Goal: Check status: Check status

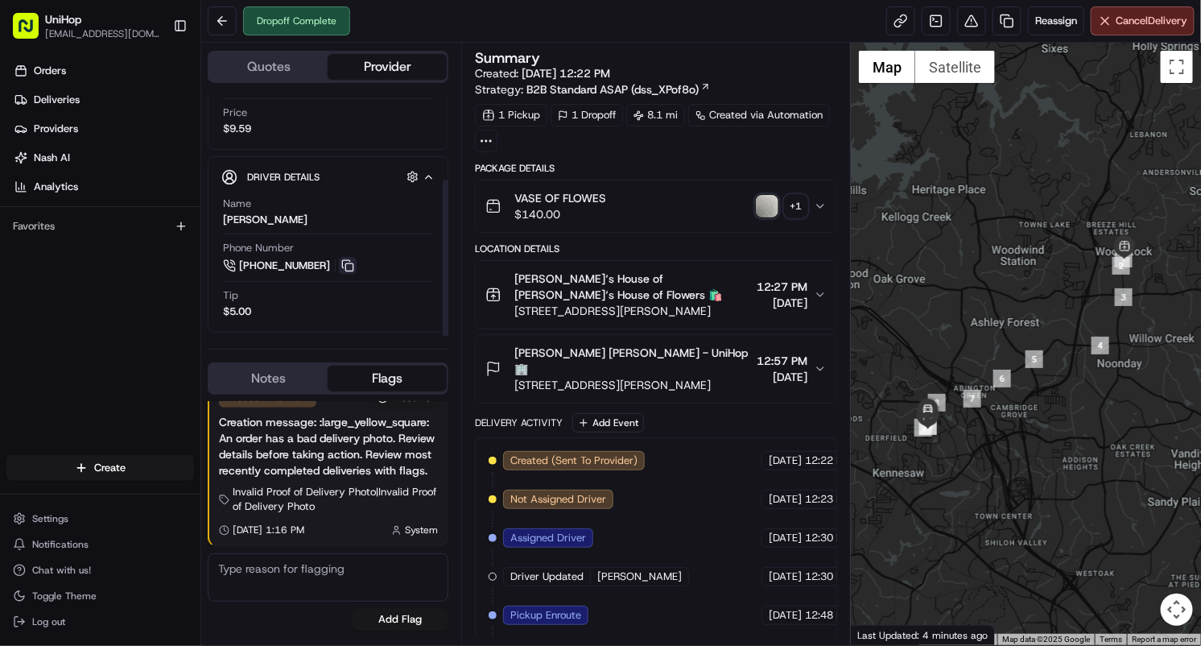
click at [345, 267] on button at bounding box center [348, 266] width 18 height 18
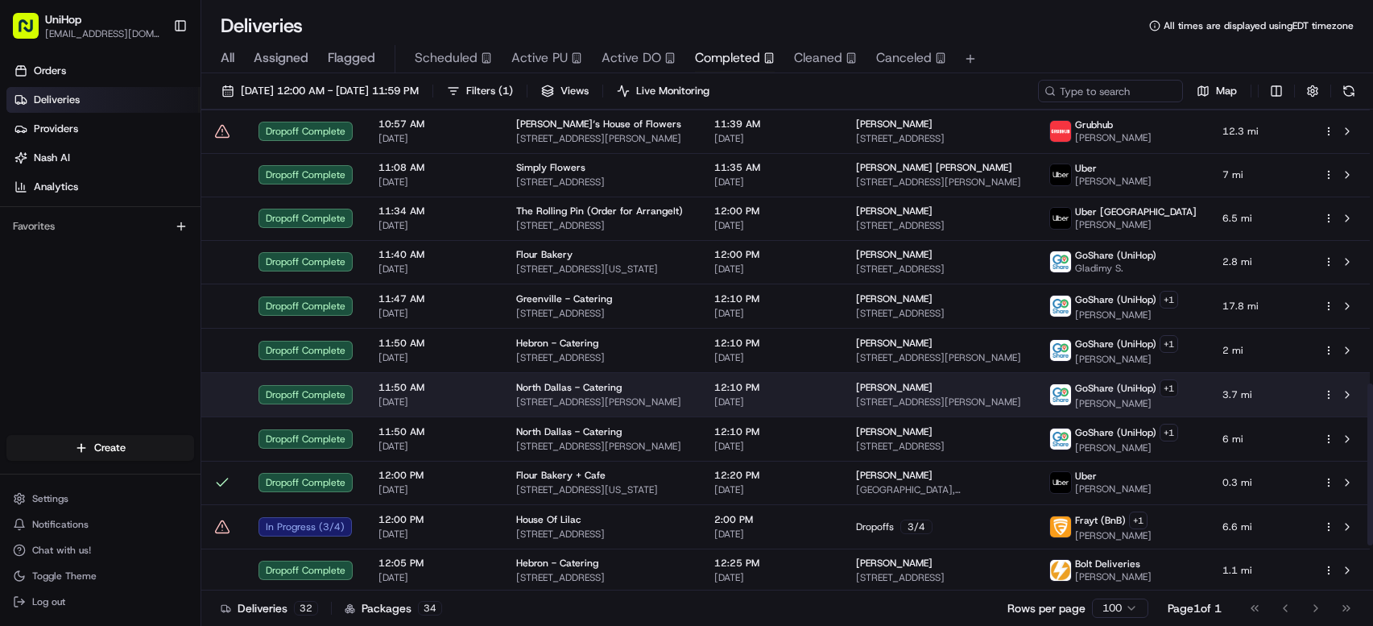
scroll to position [954, 0]
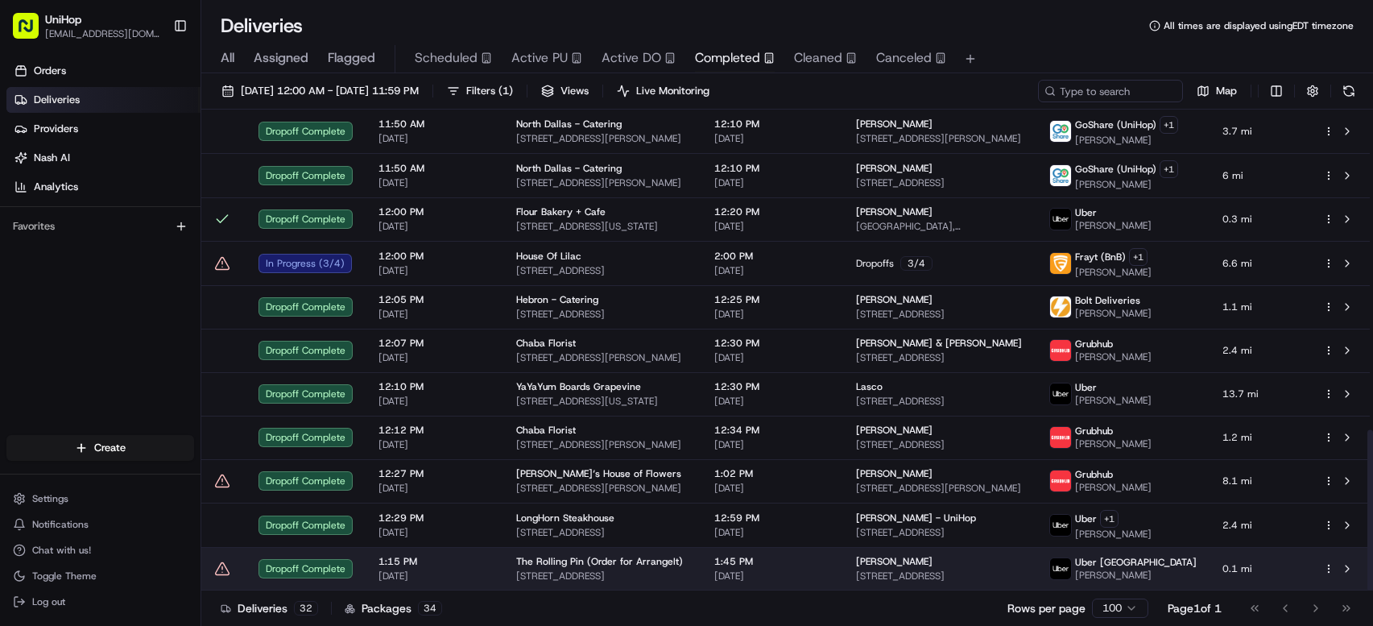
click at [679, 568] on div "The Rolling Pin (Order for ArrangeIt)" at bounding box center [602, 561] width 172 height 13
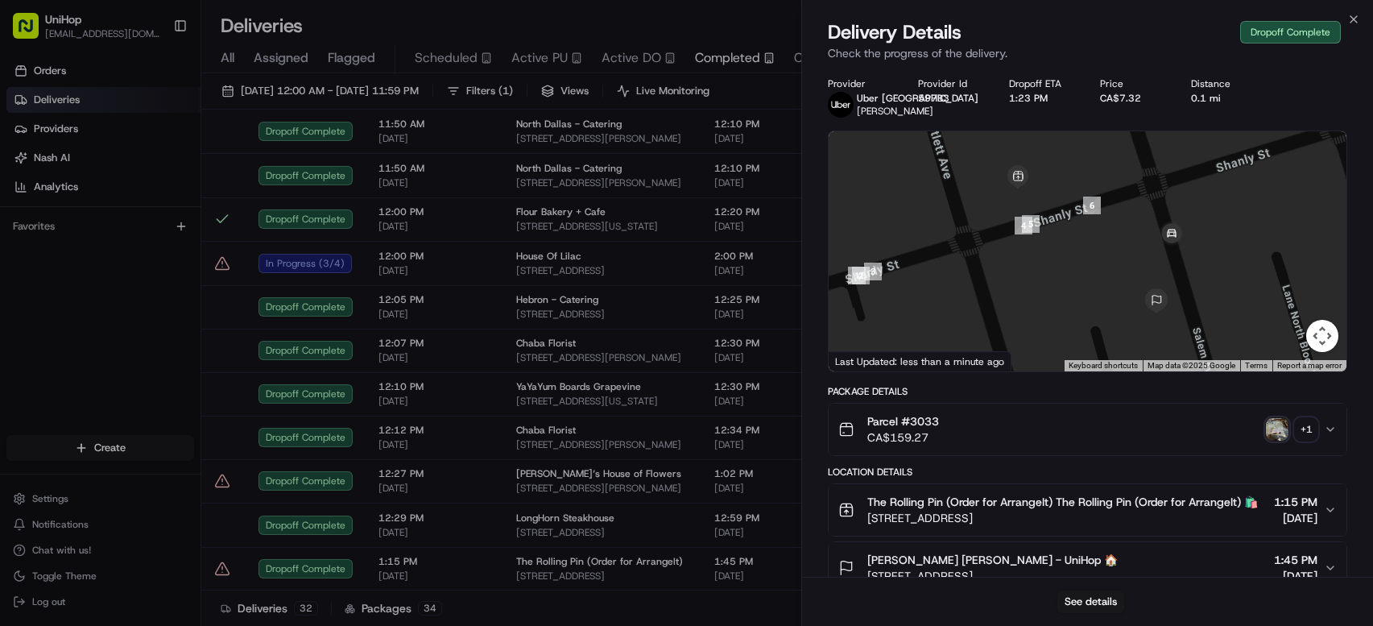
click at [1278, 424] on img "button" at bounding box center [1277, 429] width 23 height 23
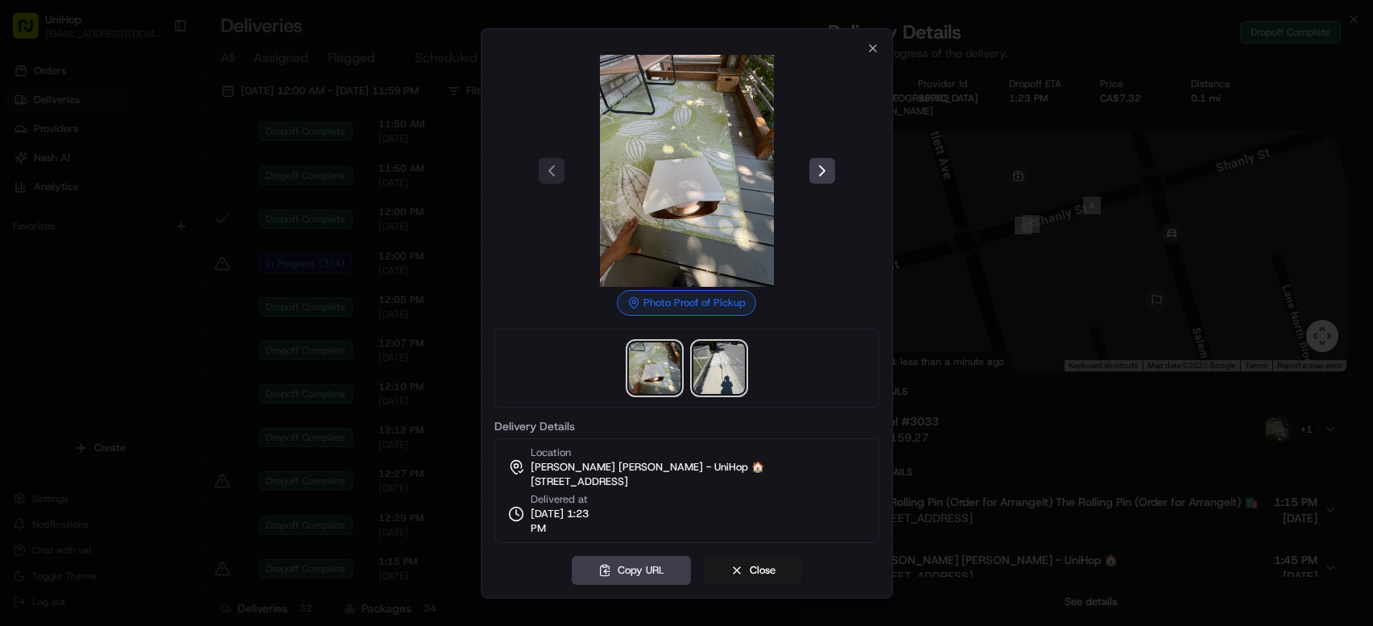
click at [697, 367] on img at bounding box center [719, 368] width 52 height 52
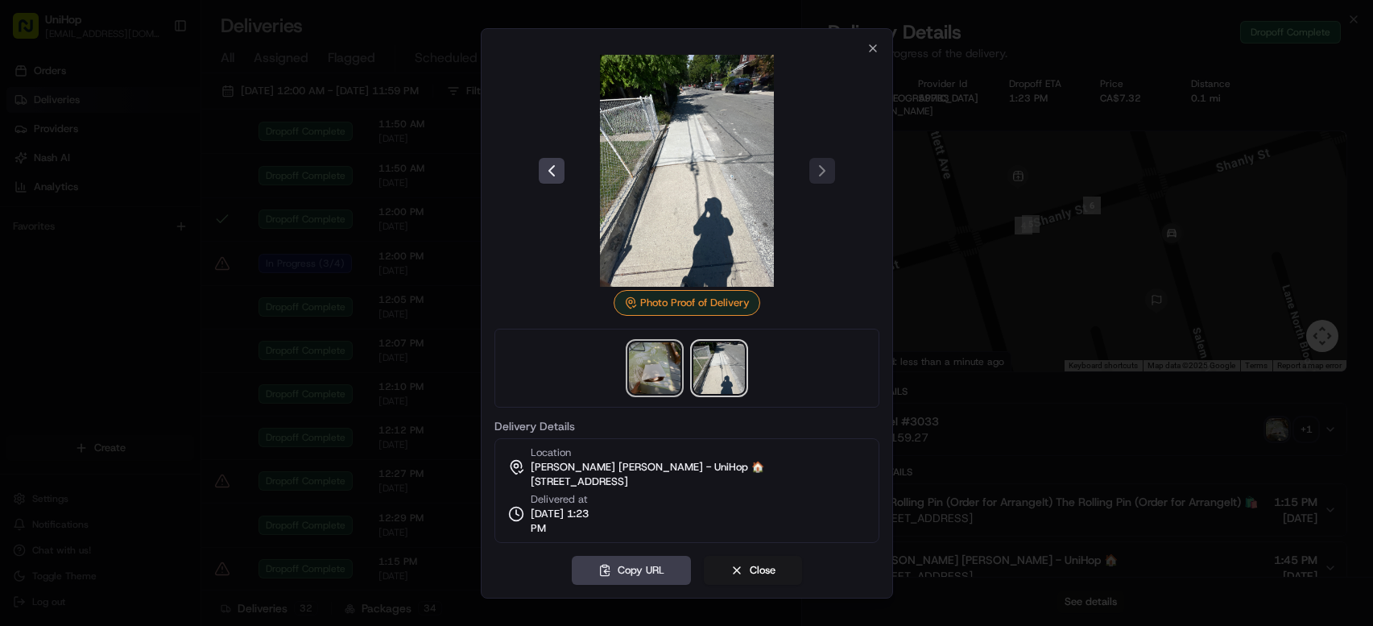
click at [655, 367] on img at bounding box center [655, 368] width 52 height 52
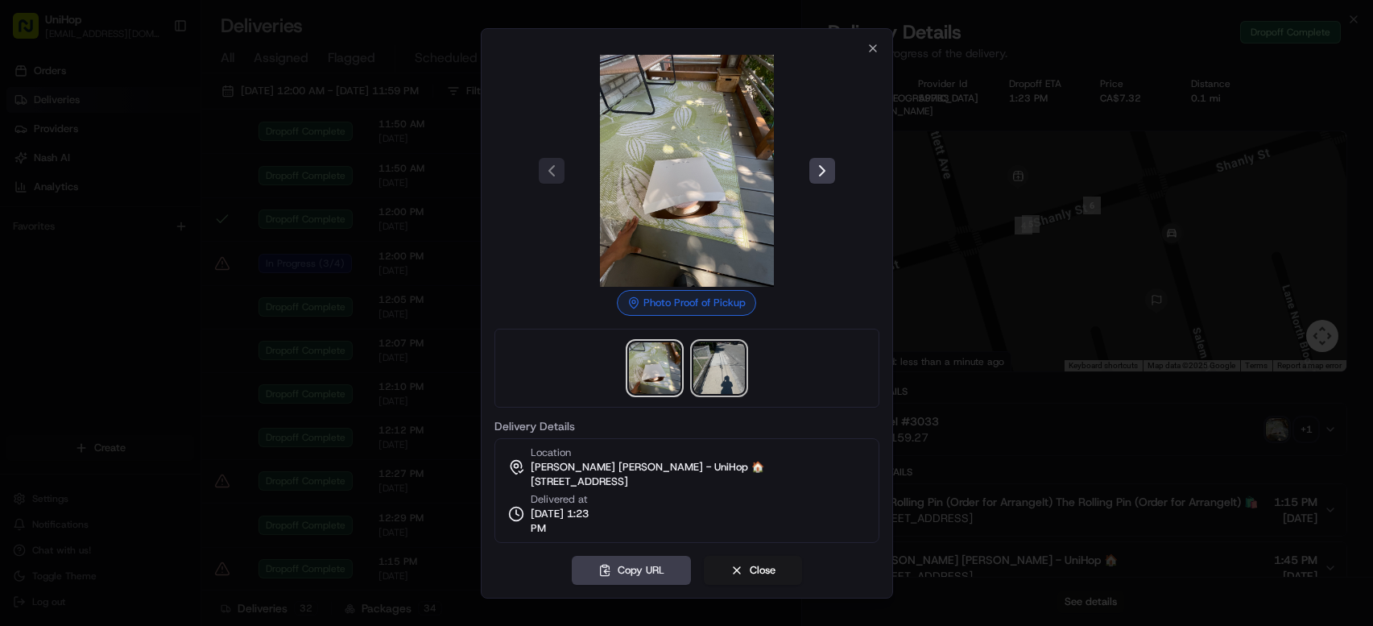
click at [709, 358] on img at bounding box center [719, 368] width 52 height 52
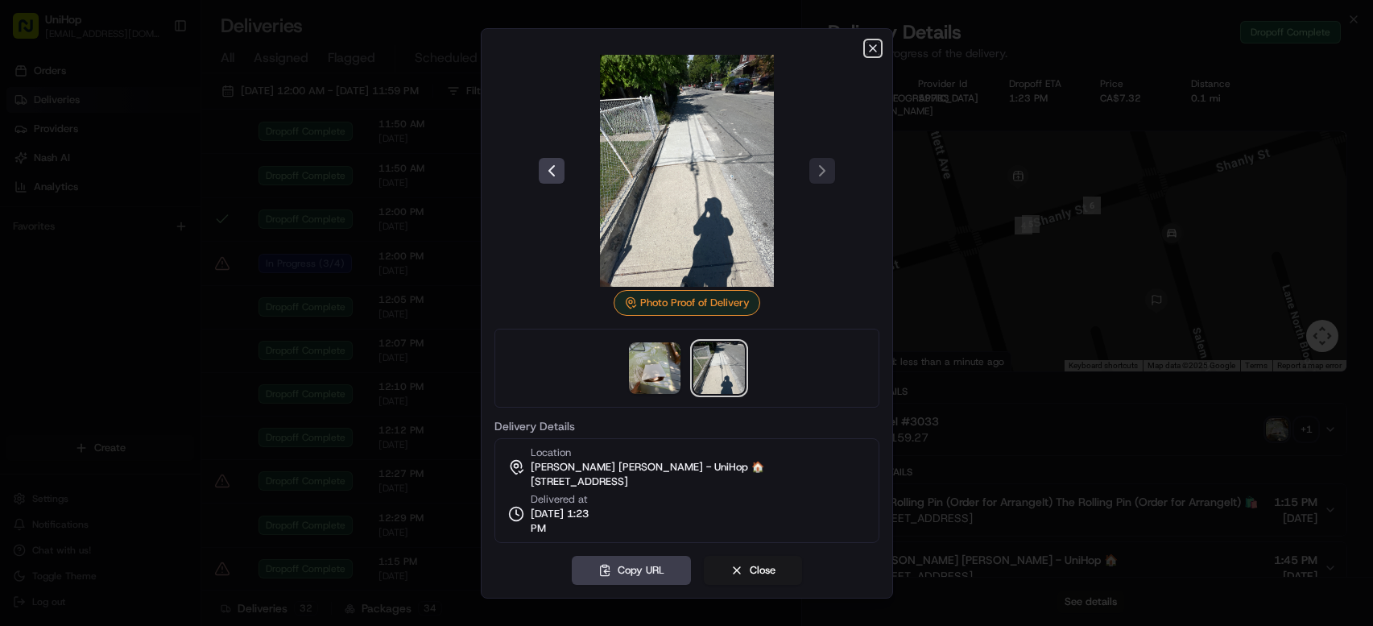
click at [870, 50] on icon "button" at bounding box center [873, 48] width 6 height 6
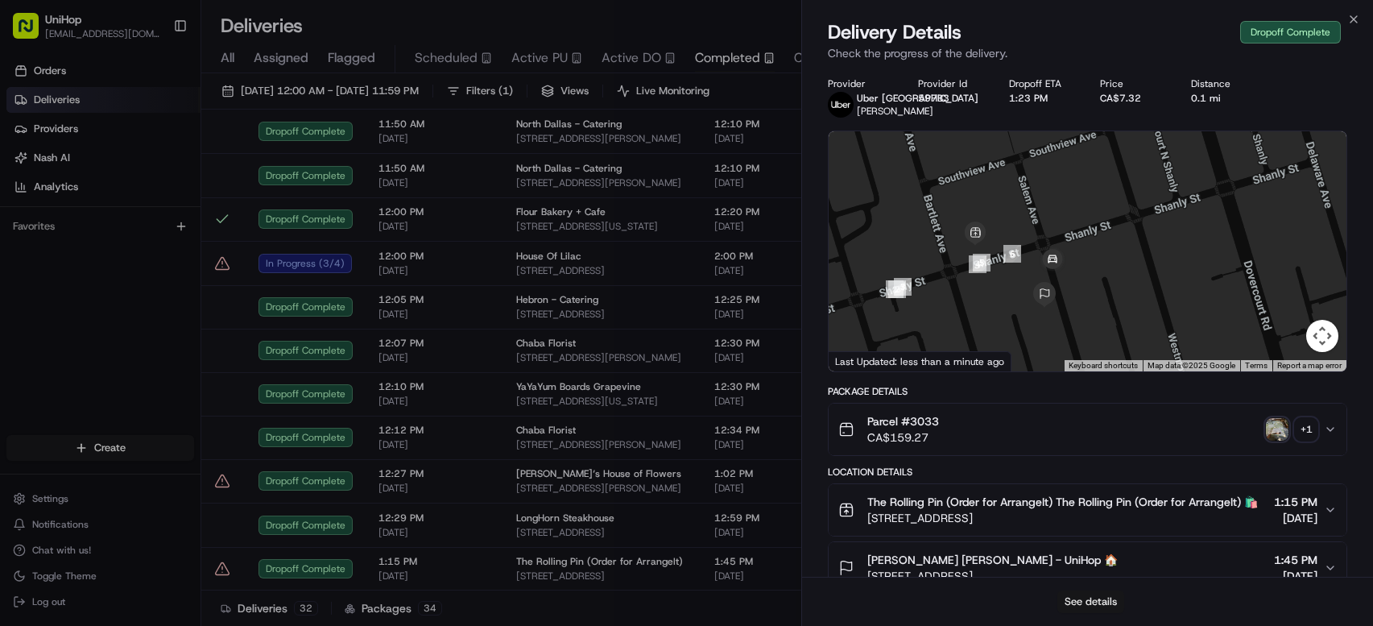
click at [1079, 599] on button "See details" at bounding box center [1090, 601] width 67 height 23
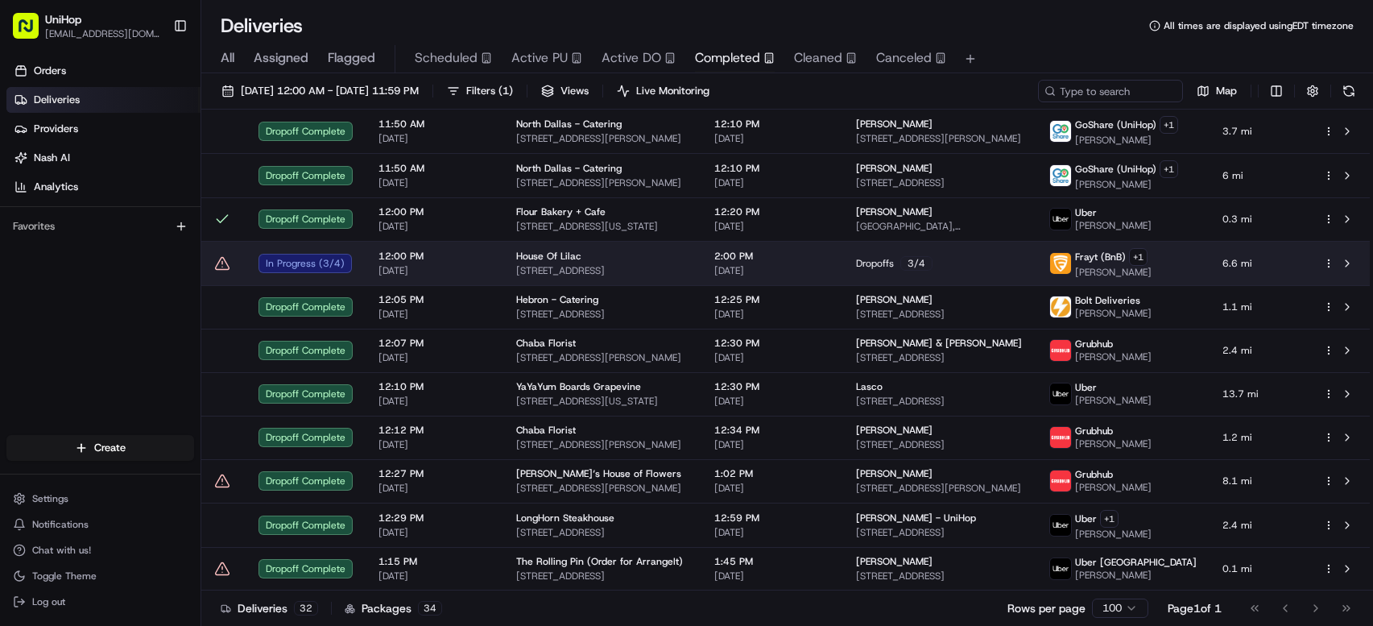
click at [837, 270] on td "2:00 PM Aug 22 2025" at bounding box center [772, 263] width 142 height 44
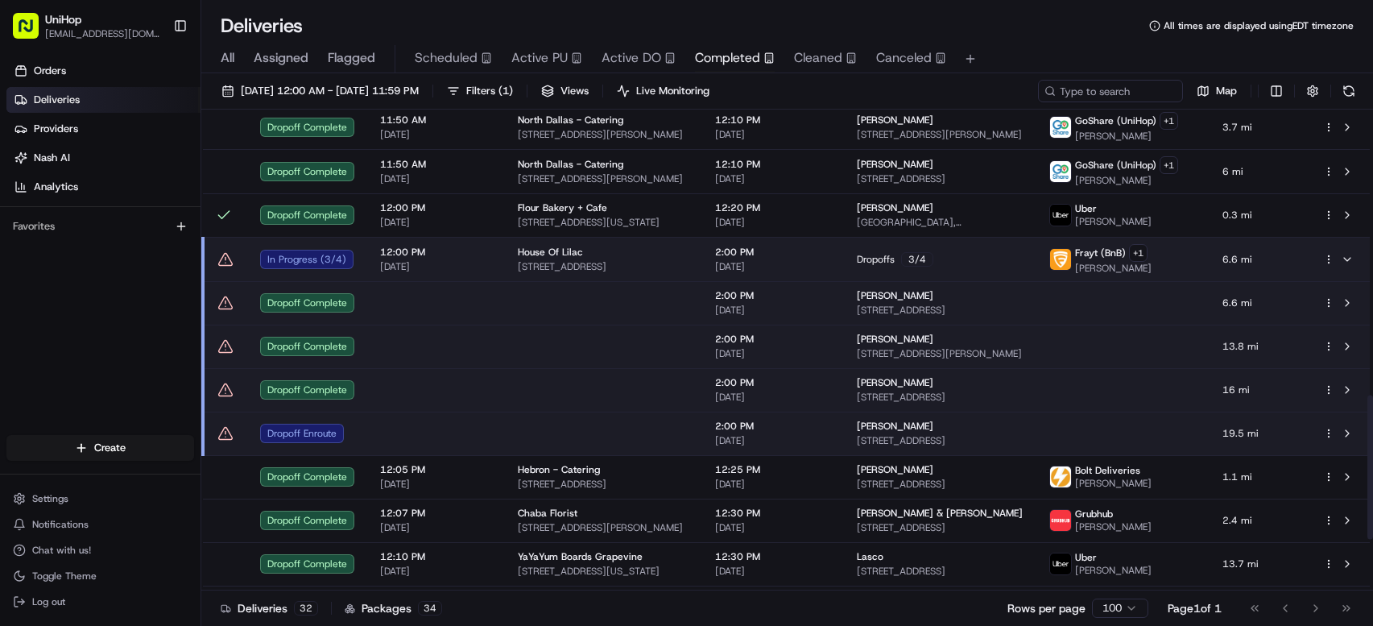
click at [827, 441] on span "[DATE]" at bounding box center [773, 440] width 116 height 13
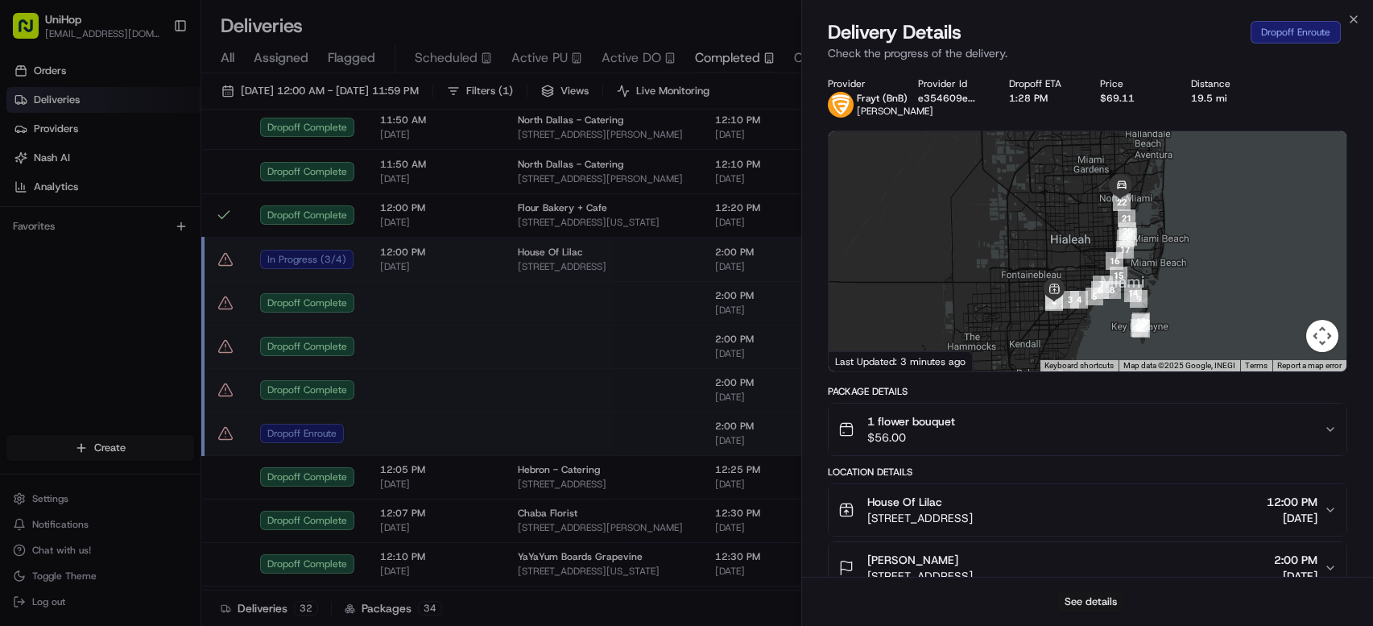
click at [1088, 603] on button "See details" at bounding box center [1090, 601] width 67 height 23
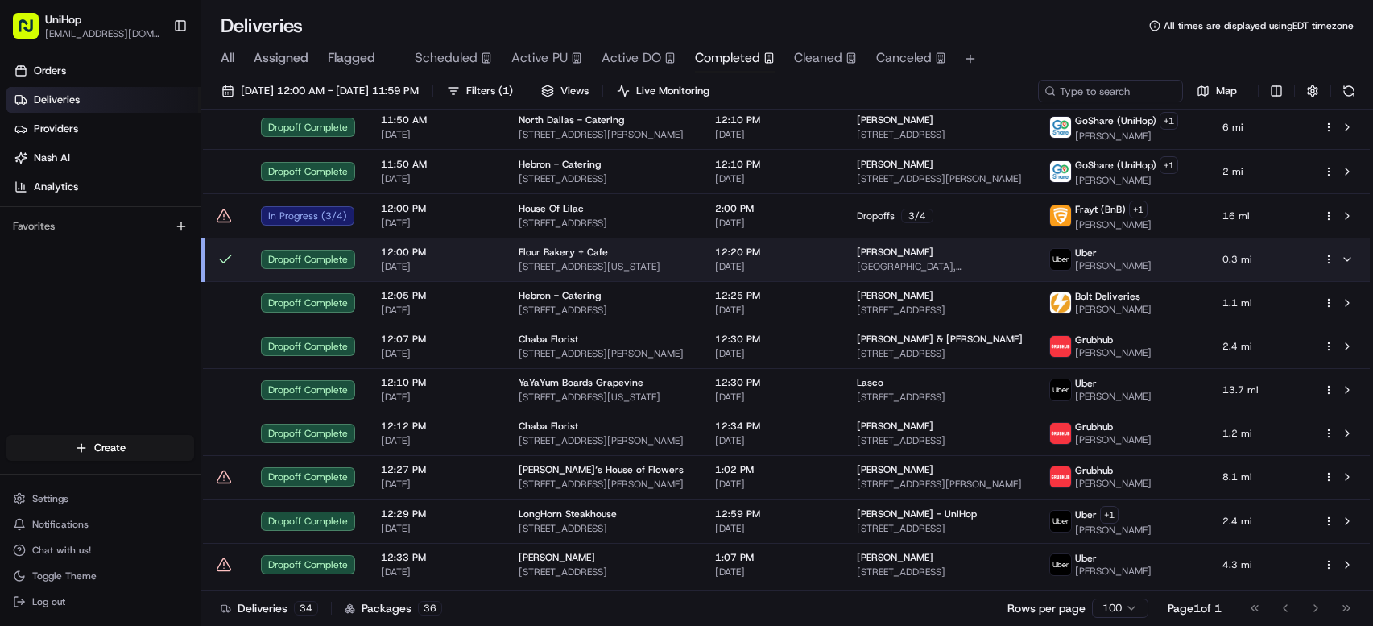
click at [721, 54] on span "Completed" at bounding box center [727, 57] width 65 height 19
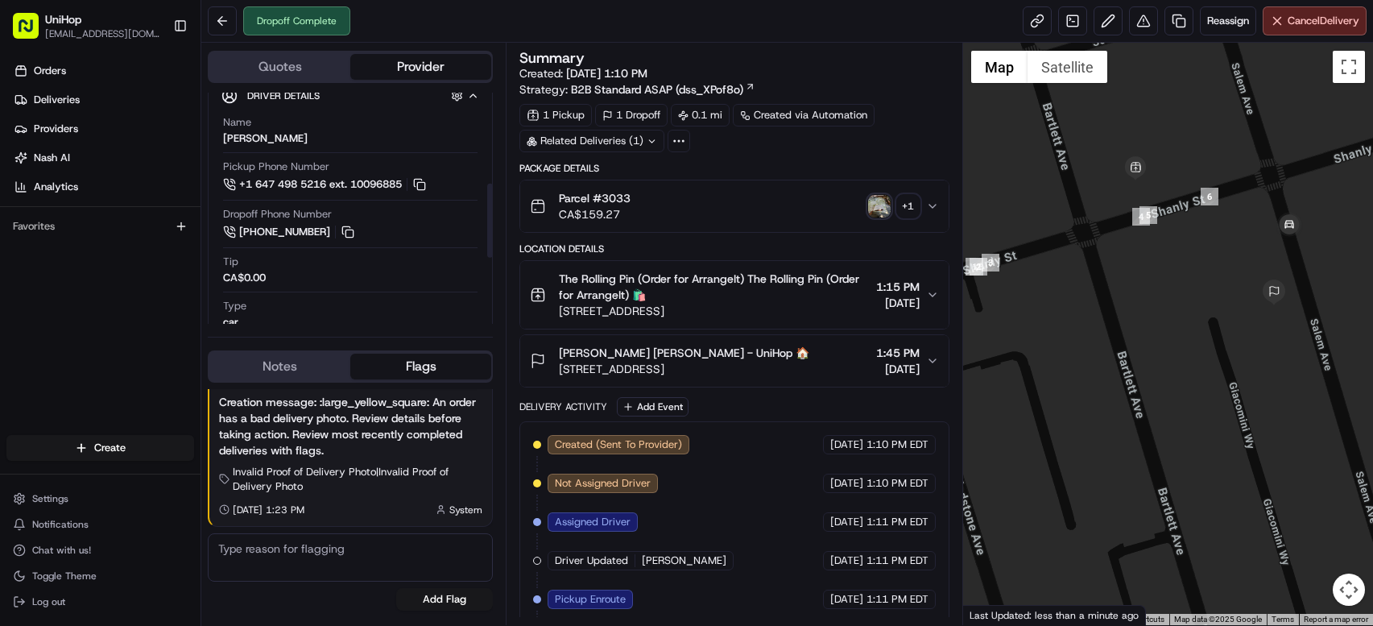
scroll to position [284, 0]
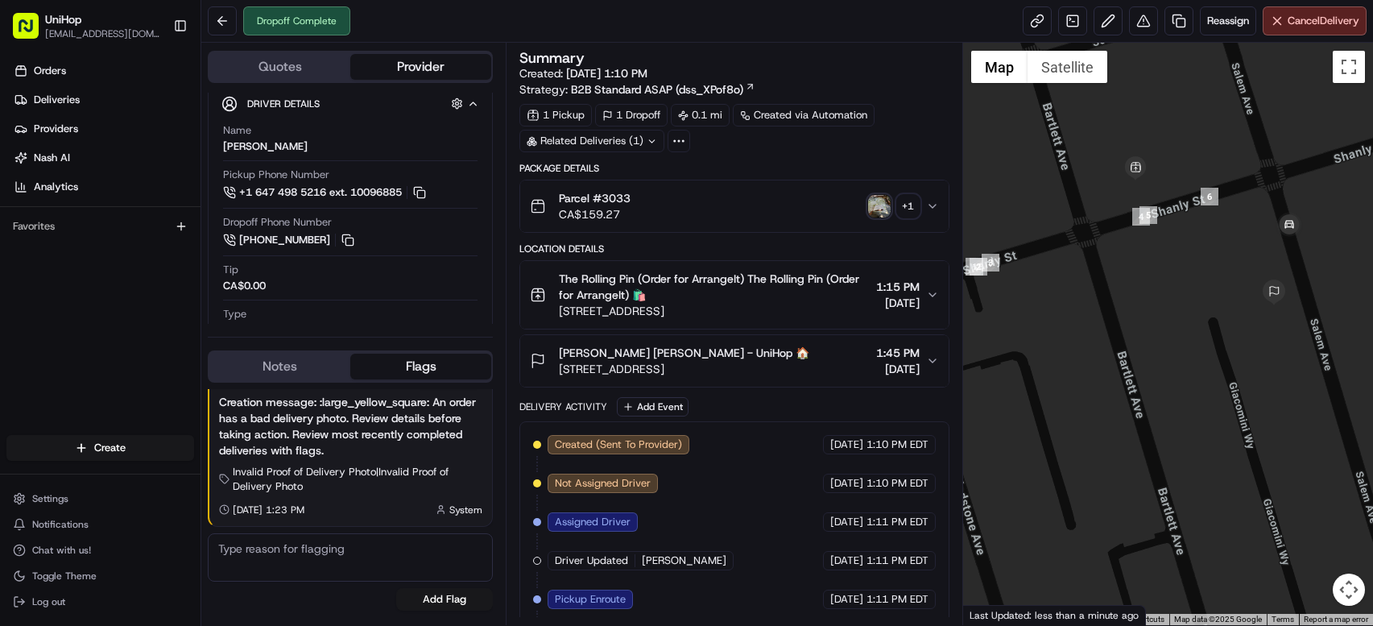
click at [877, 209] on img "button" at bounding box center [879, 206] width 23 height 23
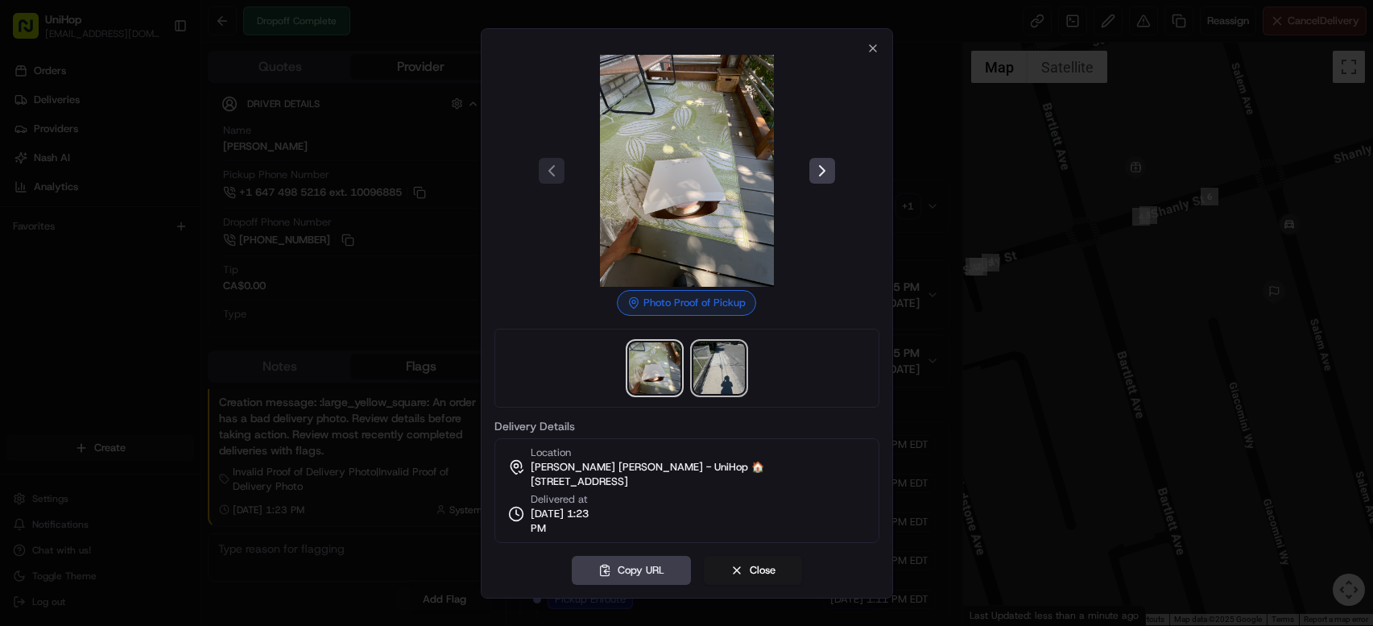
click at [734, 362] on img at bounding box center [719, 368] width 52 height 52
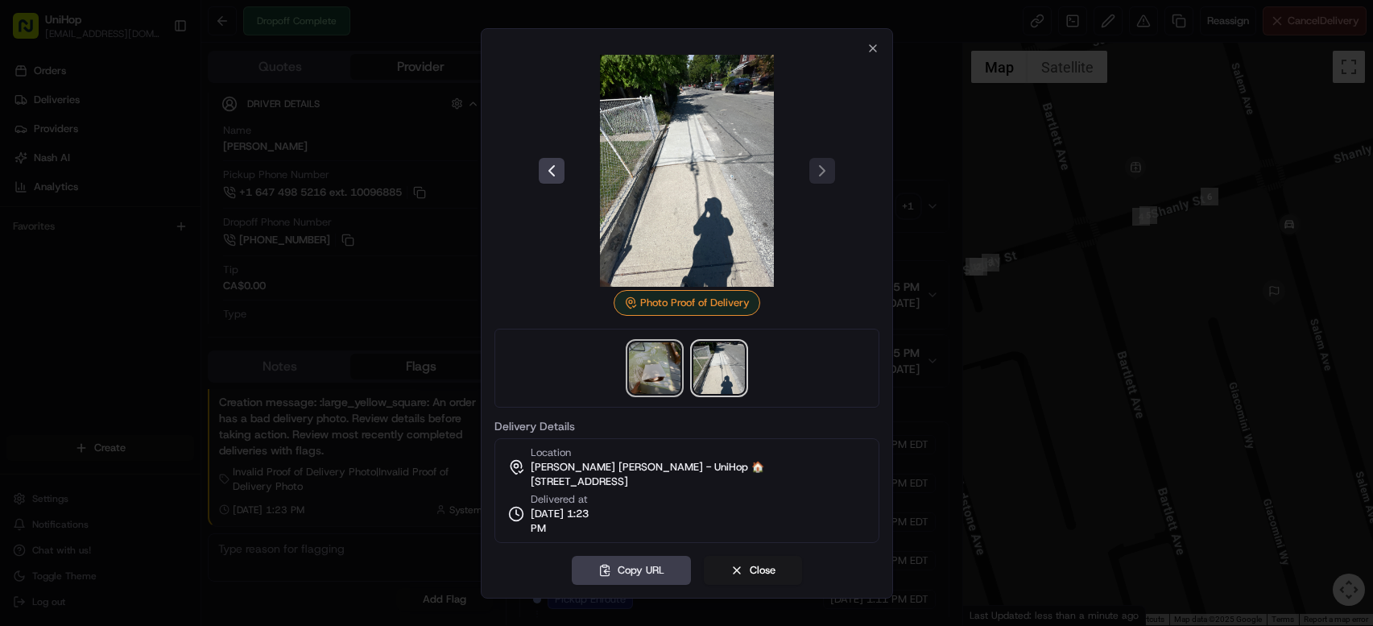
click at [648, 368] on img at bounding box center [655, 368] width 52 height 52
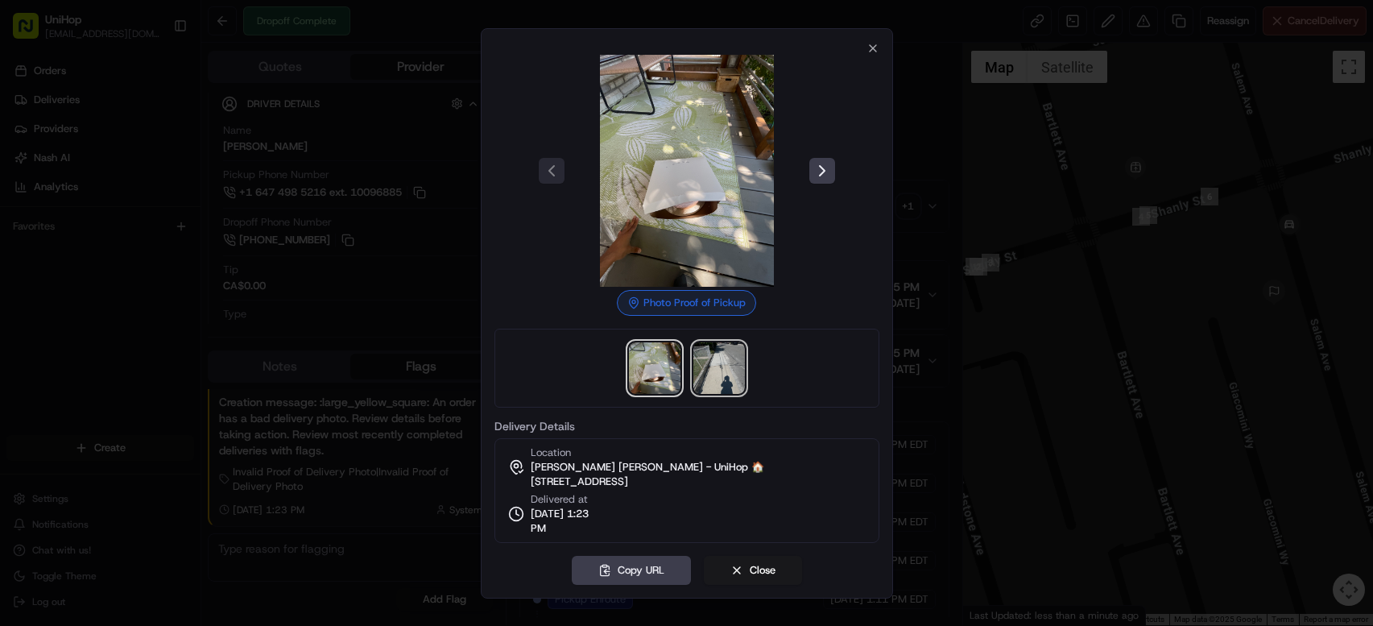
click at [732, 369] on img at bounding box center [719, 368] width 52 height 52
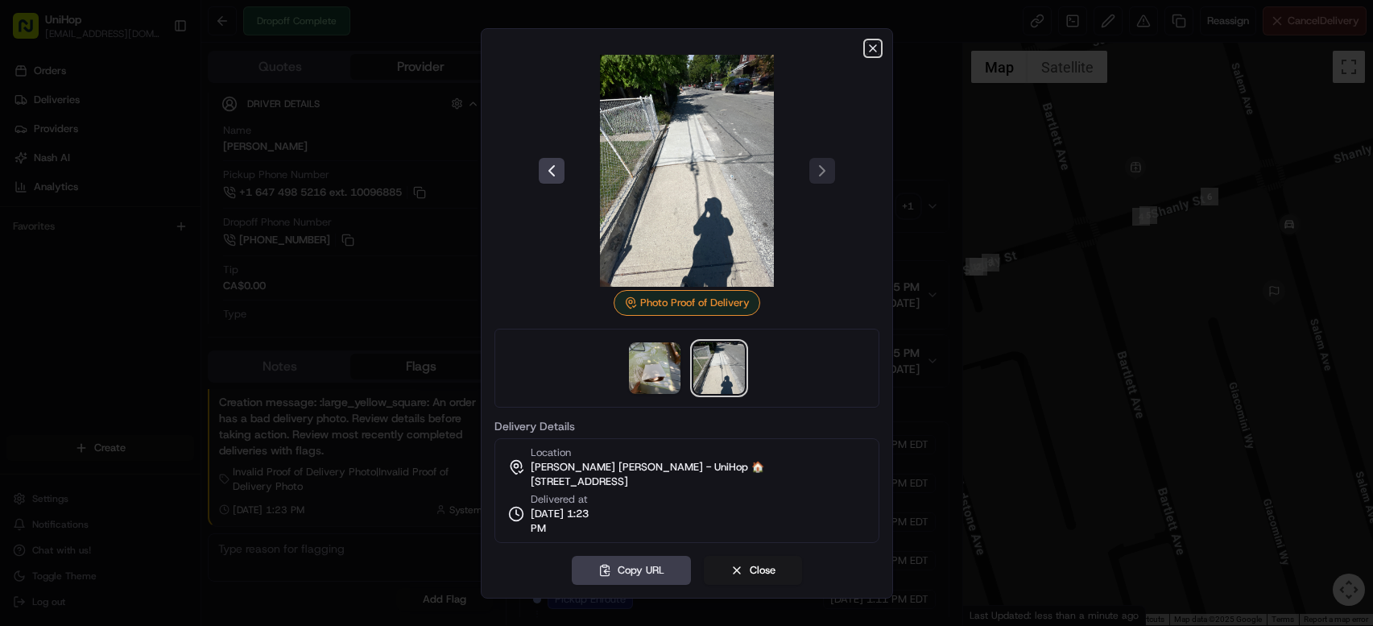
click at [869, 48] on icon "button" at bounding box center [872, 48] width 13 height 13
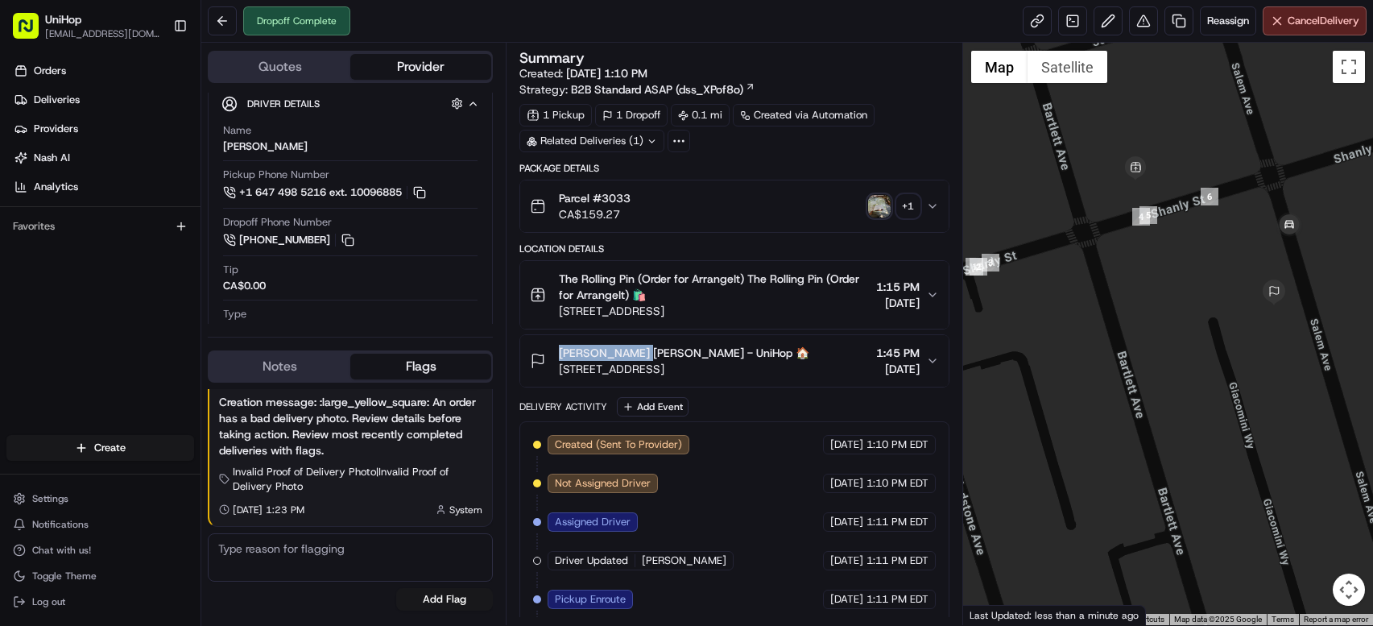
drag, startPoint x: 553, startPoint y: 348, endPoint x: 630, endPoint y: 356, distance: 77.7
click at [630, 356] on div "[PERSON_NAME] [PERSON_NAME] - UniHop 🏠 [STREET_ADDRESS]" at bounding box center [669, 361] width 279 height 32
copy span "[PERSON_NAME]"
drag, startPoint x: 563, startPoint y: 280, endPoint x: 614, endPoint y: 281, distance: 51.5
click at [614, 281] on span "The Rolling Pin (Order for ArrangeIt) The Rolling Pin (Order for ArrangeIt) 🛍️" at bounding box center [714, 287] width 310 height 32
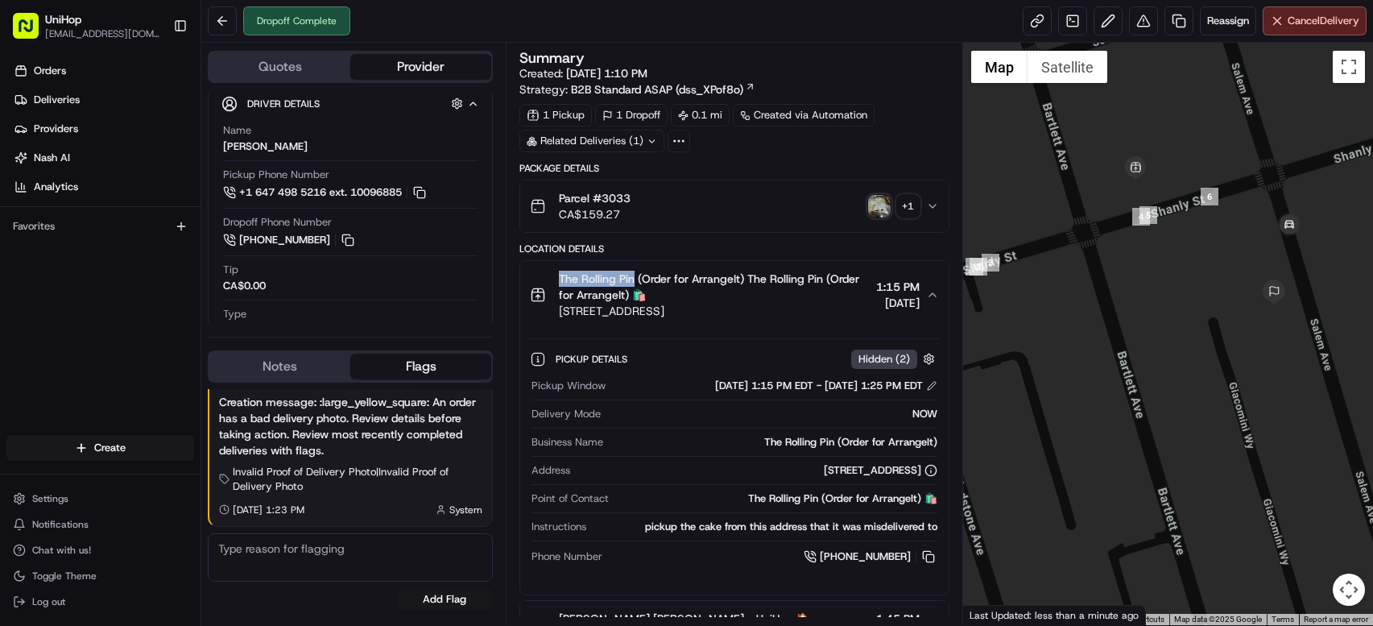
drag, startPoint x: 558, startPoint y: 280, endPoint x: 635, endPoint y: 279, distance: 76.5
click at [632, 280] on span "The Rolling Pin (Order for ArrangeIt) The Rolling Pin (Order for ArrangeIt) 🛍️" at bounding box center [714, 287] width 310 height 32
copy span "The Rolling Pin"
click at [900, 205] on div "+ 1" at bounding box center [908, 206] width 23 height 23
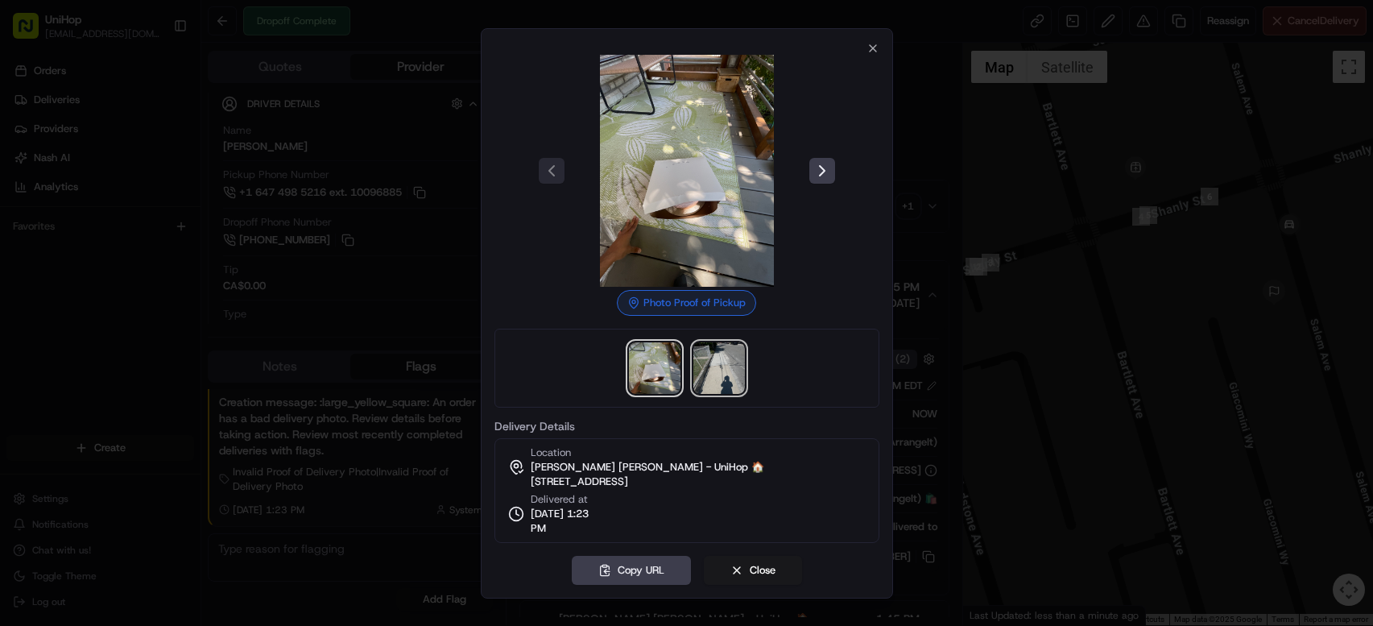
click at [721, 364] on img at bounding box center [719, 368] width 52 height 52
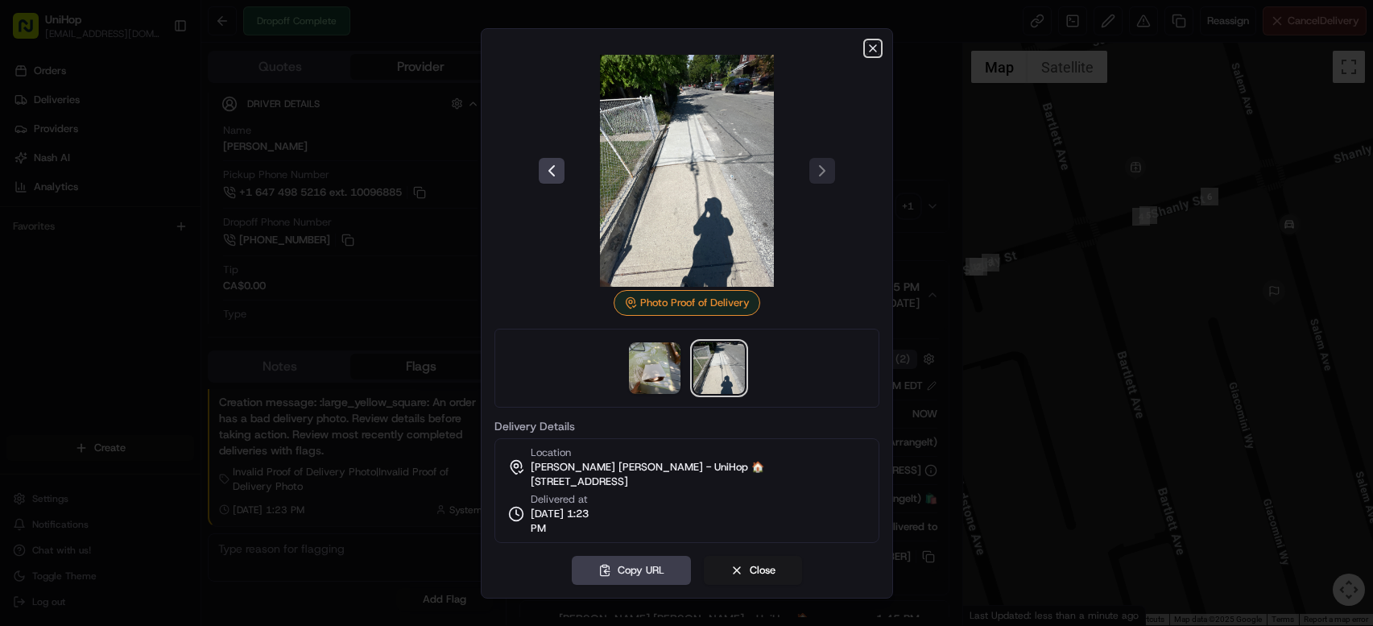
click at [870, 47] on icon "button" at bounding box center [872, 48] width 13 height 13
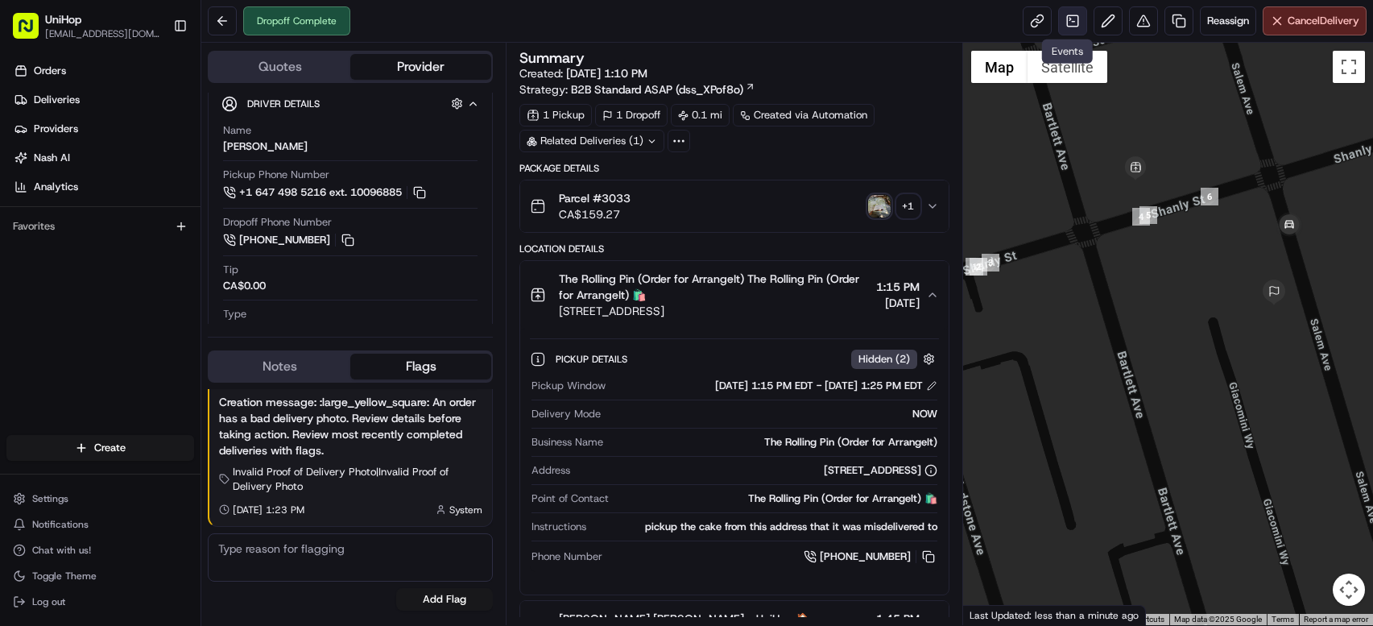
click at [1061, 25] on link at bounding box center [1072, 20] width 29 height 29
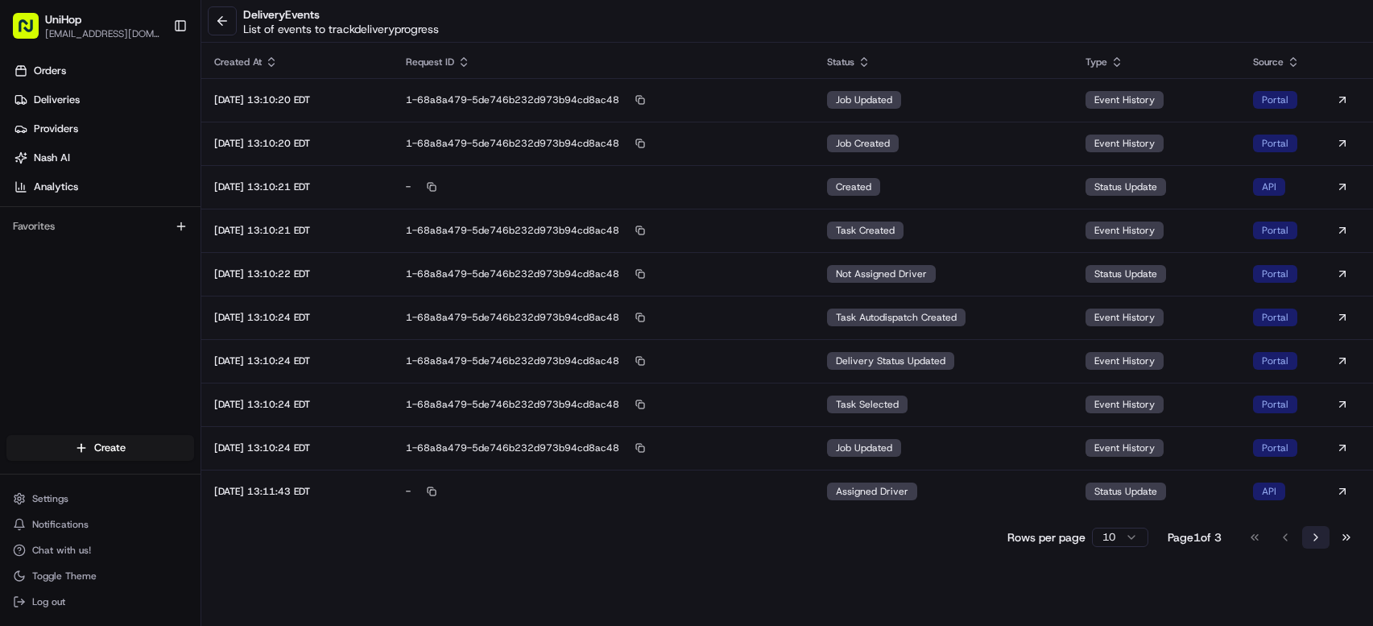
click at [1317, 534] on button "Go to next page" at bounding box center [1315, 537] width 27 height 23
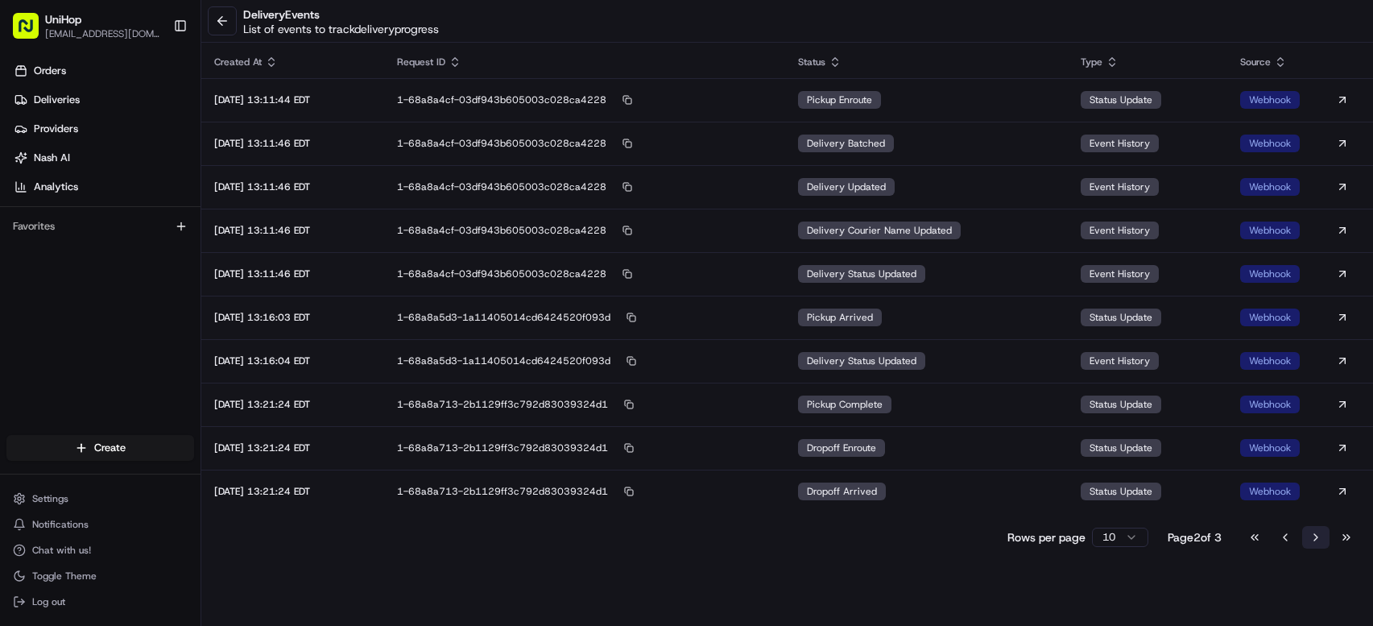
click at [1318, 534] on button "Go to next page" at bounding box center [1315, 537] width 27 height 23
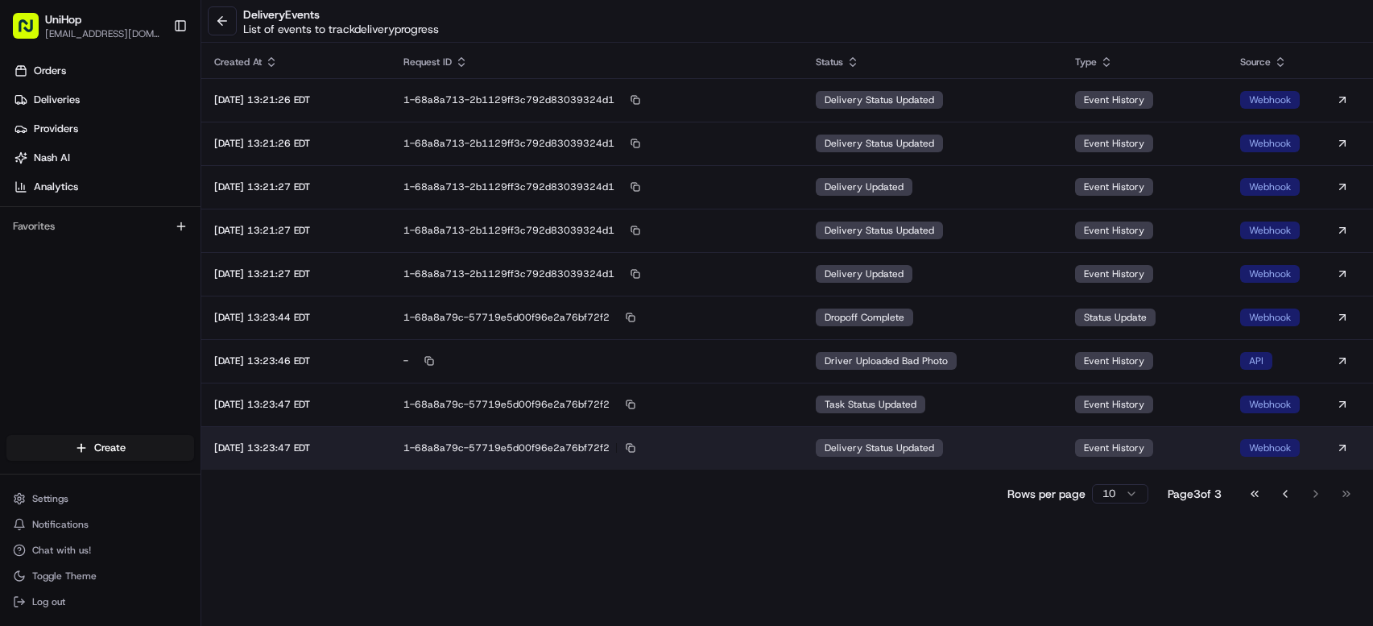
click at [866, 446] on span "delivery status updated" at bounding box center [880, 447] width 110 height 13
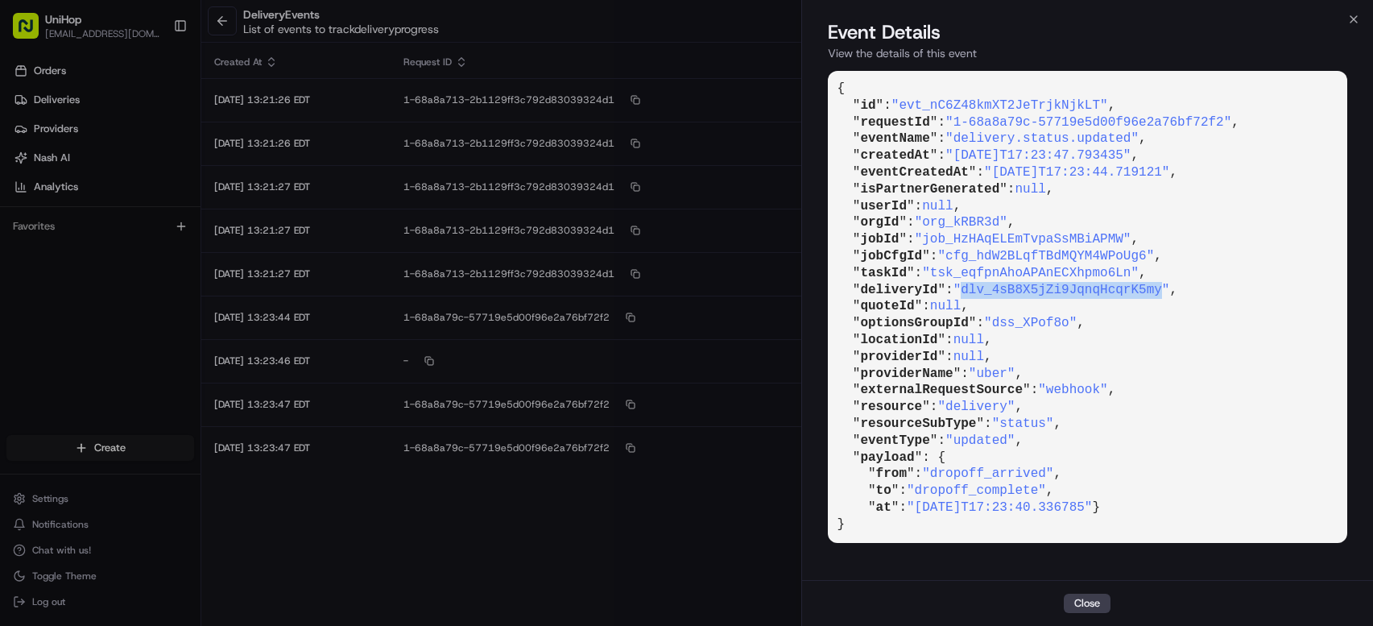
drag, startPoint x: 970, startPoint y: 291, endPoint x: 1168, endPoint y: 289, distance: 197.3
click at [1168, 289] on span ""dlv_4sB8X5jZi9JqnqHcqrK5my"" at bounding box center [1061, 290] width 217 height 14
copy span "dlv_4sB8X5jZi9JqnqHcqrK5my"
